Goal: Information Seeking & Learning: Learn about a topic

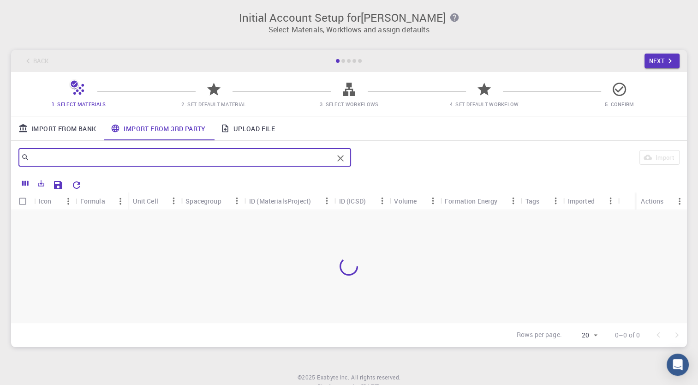
click at [33, 156] on input "text" at bounding box center [181, 157] width 303 height 13
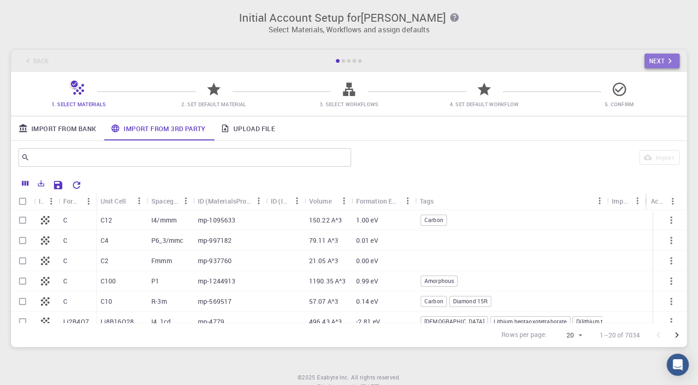
click at [646, 60] on button "Next" at bounding box center [662, 60] width 36 height 15
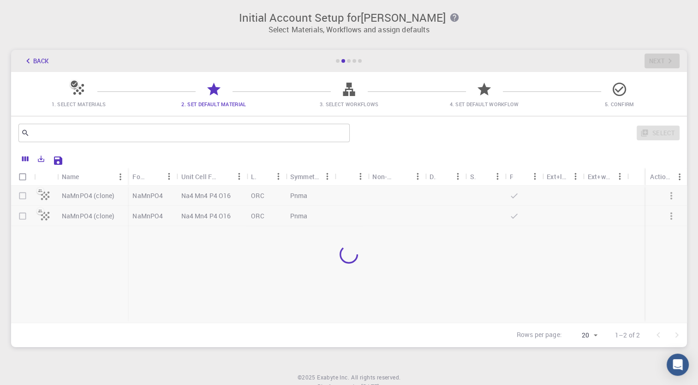
click at [646, 60] on div "Back Next" at bounding box center [349, 61] width 676 height 22
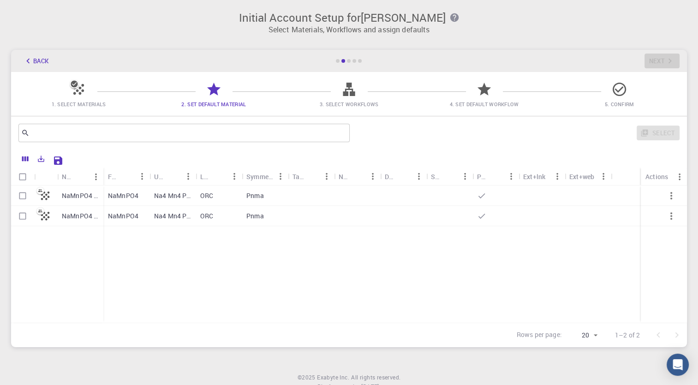
click at [646, 60] on div "Back Next" at bounding box center [349, 61] width 676 height 22
click at [75, 87] on icon at bounding box center [74, 84] width 7 height 7
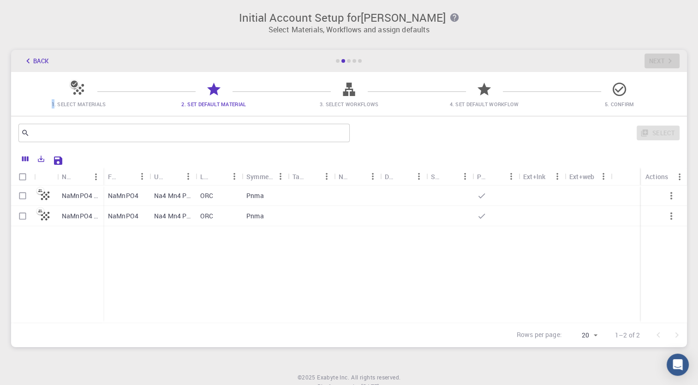
click at [212, 92] on icon at bounding box center [213, 89] width 13 height 13
click at [351, 89] on icon at bounding box center [349, 89] width 12 height 13
click at [39, 62] on button "Back" at bounding box center [35, 60] width 35 height 15
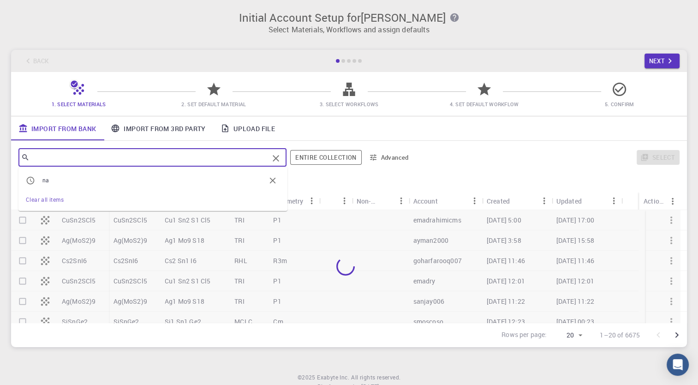
click at [77, 157] on input "text" at bounding box center [149, 157] width 239 height 13
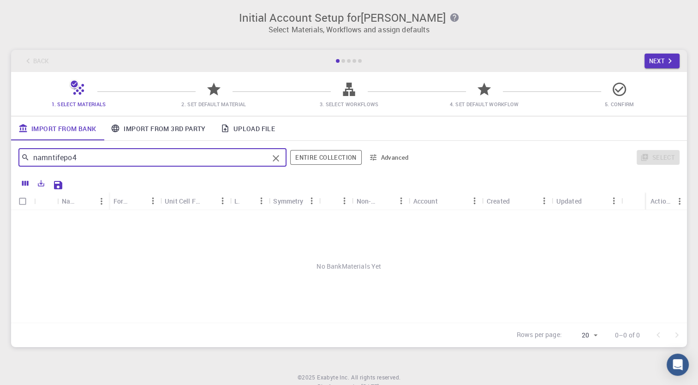
scroll to position [34, 0]
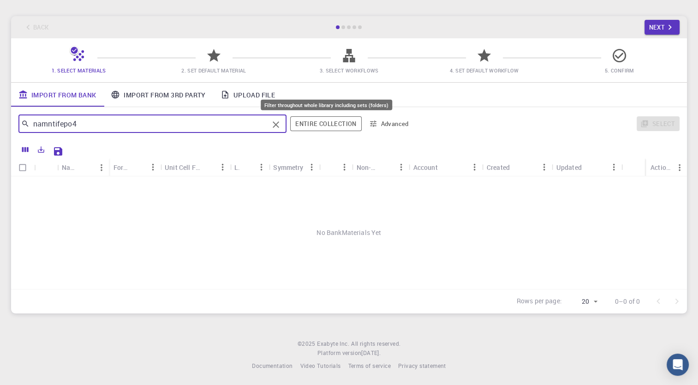
type input "namntifepo4"
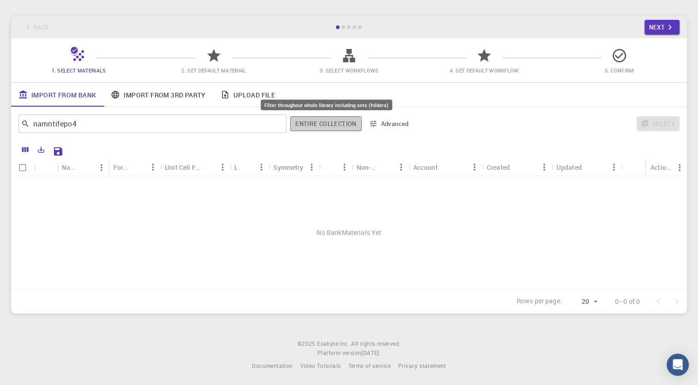
click at [305, 126] on button "Entire collection" at bounding box center [325, 123] width 71 height 15
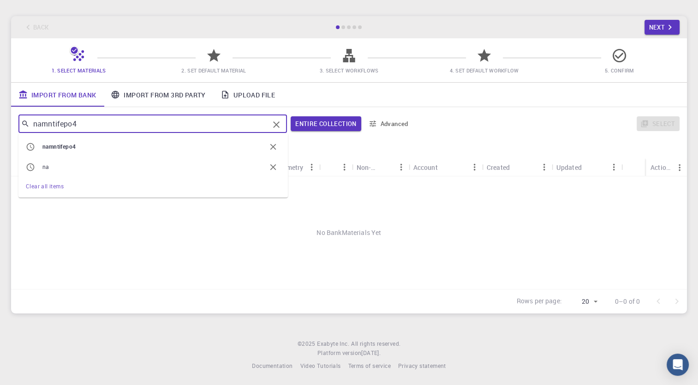
drag, startPoint x: 199, startPoint y: 129, endPoint x: 403, endPoint y: 119, distance: 204.0
click at [403, 119] on div "namntifepo4 ​ namntifepo4 na Clear all items Entire collection Advanced" at bounding box center [215, 124] width 394 height 22
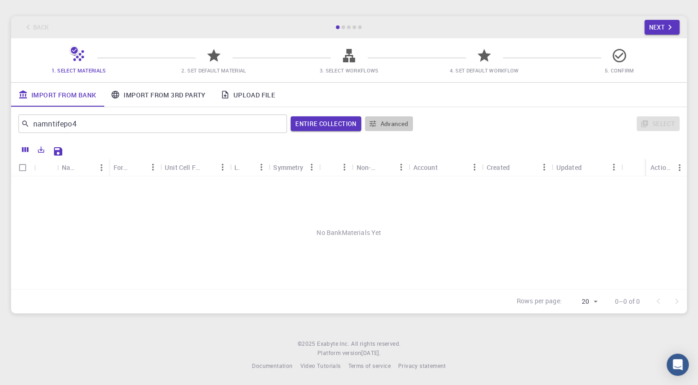
click at [403, 119] on button "Advanced" at bounding box center [389, 123] width 48 height 15
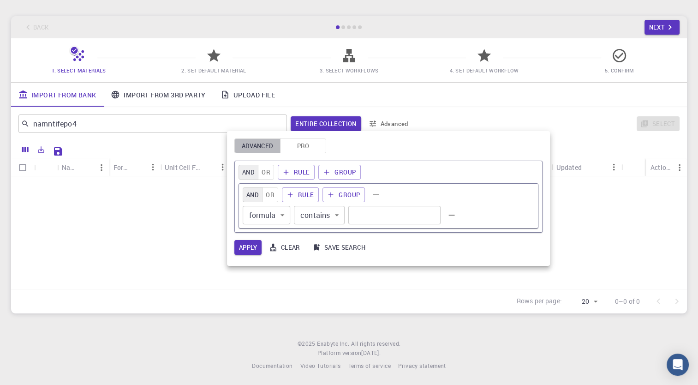
click at [253, 147] on button "Advanced" at bounding box center [257, 145] width 46 height 15
click at [302, 174] on button "Rule" at bounding box center [296, 172] width 37 height 15
